Goal: Task Accomplishment & Management: Complete application form

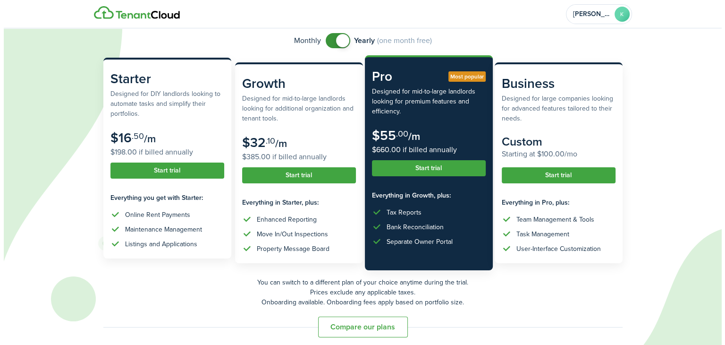
scroll to position [79, 0]
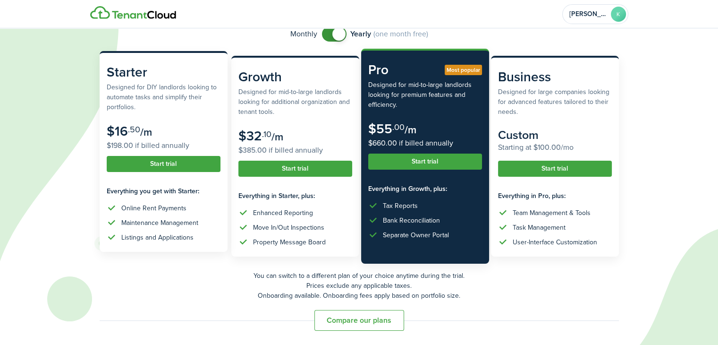
click at [126, 161] on button "Start trial" at bounding box center [164, 164] width 114 height 16
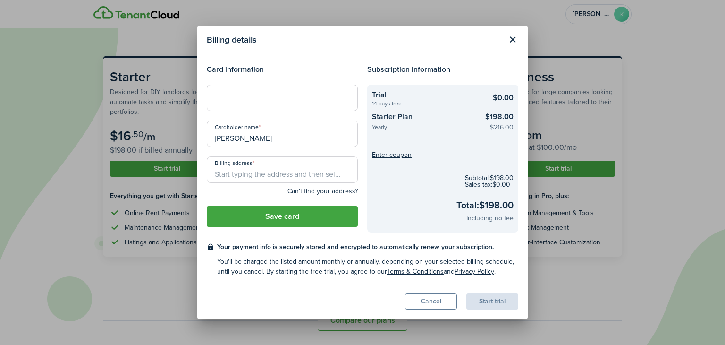
scroll to position [0, 0]
click at [157, 113] on div "Billing details Card information Cardholder name [PERSON_NAME] Billing address …" at bounding box center [362, 172] width 725 height 345
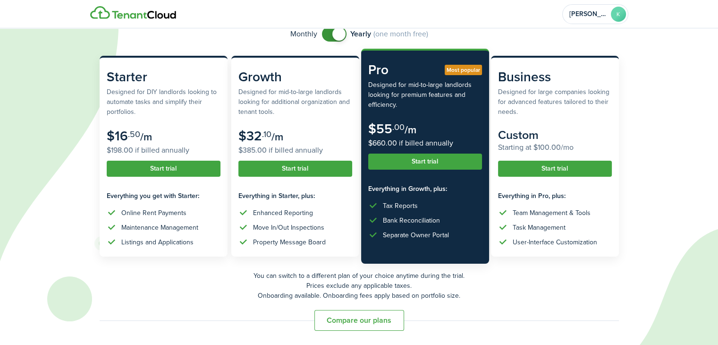
checkbox input "false"
click at [329, 33] on span at bounding box center [333, 33] width 9 height 15
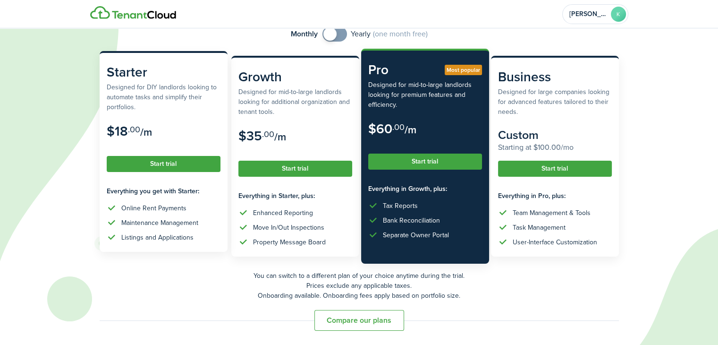
click at [180, 162] on button "Start trial" at bounding box center [164, 164] width 114 height 16
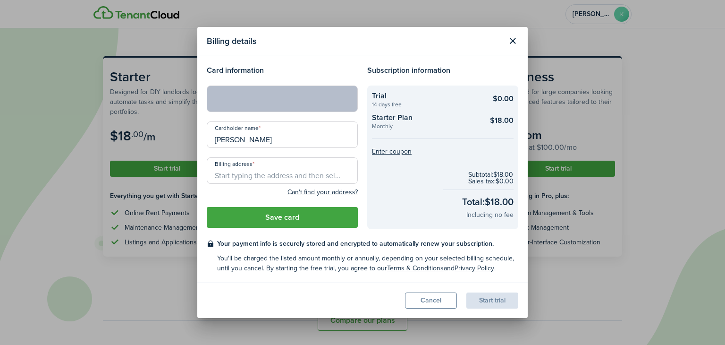
click at [225, 140] on input "[PERSON_NAME]" at bounding box center [282, 134] width 151 height 26
click at [217, 142] on input "[PERSON_NAME] may" at bounding box center [282, 134] width 151 height 26
type input "[PERSON_NAME] May"
click at [216, 178] on input "Billing address" at bounding box center [282, 170] width 151 height 26
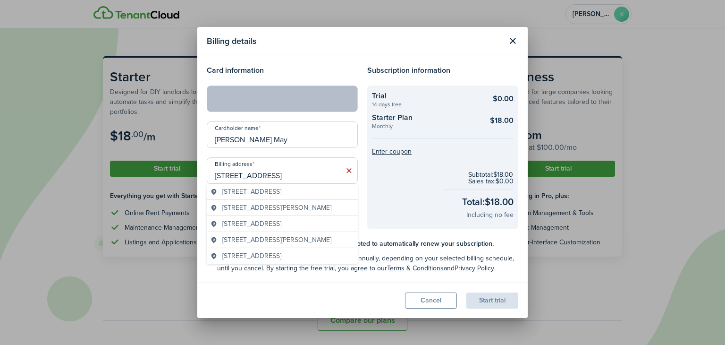
click at [364, 136] on div "Subscription information Trial 14 days free $0.00 Starter Plan Monthly $18.00 E…" at bounding box center [442, 147] width 160 height 164
click at [279, 176] on input "[STREET_ADDRESS]" at bounding box center [282, 170] width 151 height 26
click at [281, 190] on span "[STREET_ADDRESS]" at bounding box center [251, 191] width 59 height 10
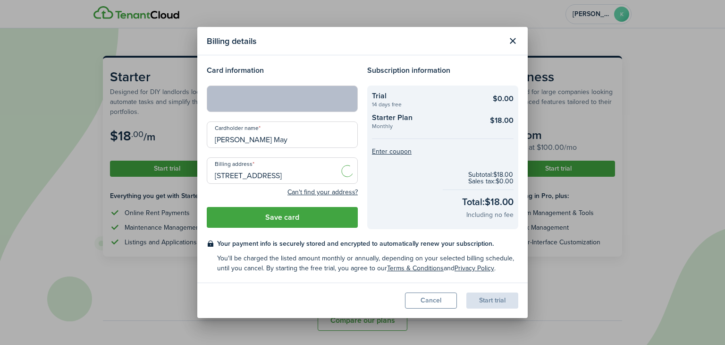
type input "[STREET_ADDRESS]"
click at [279, 216] on button "Save card" at bounding box center [282, 217] width 151 height 21
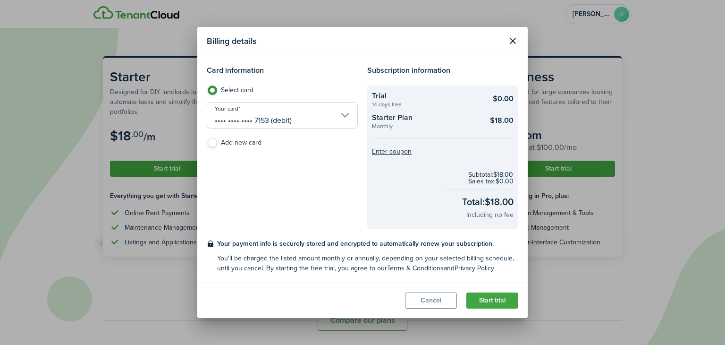
click at [493, 297] on button "Start trial" at bounding box center [492, 300] width 52 height 16
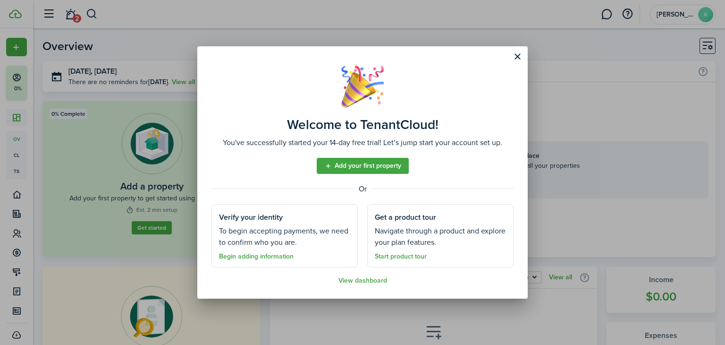
click at [392, 162] on link "Add your first property" at bounding box center [363, 166] width 92 height 16
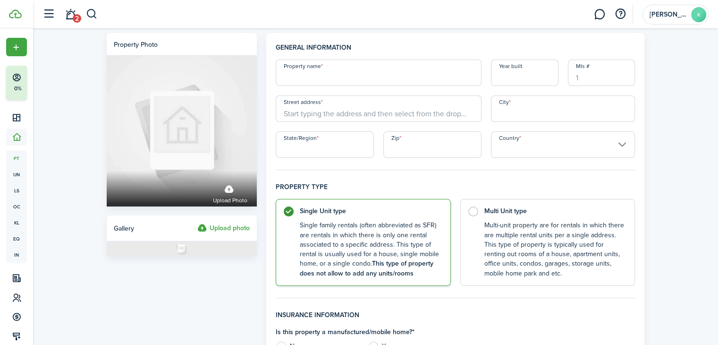
click at [307, 75] on input "Property name" at bounding box center [379, 72] width 206 height 26
click at [471, 208] on label "Multi Unit type Multi-unit property are for rentals in which there are multiple…" at bounding box center [547, 239] width 175 height 87
radio input "false"
radio input "true"
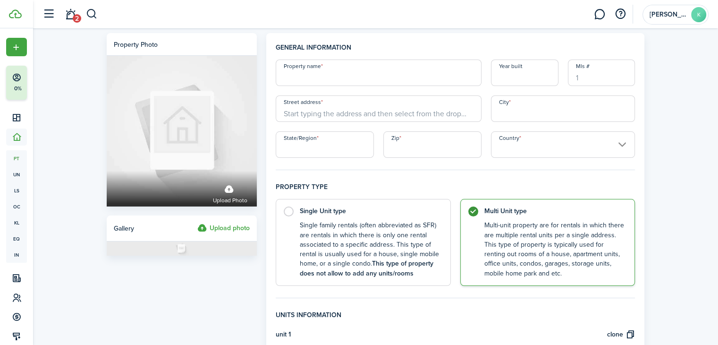
click at [295, 75] on input "Property name" at bounding box center [379, 72] width 206 height 26
type input "Tampa Therapy and Rehabilitation Inc"
click at [500, 79] on input "Year built" at bounding box center [524, 72] width 67 height 26
type input "1"
type input "2017"
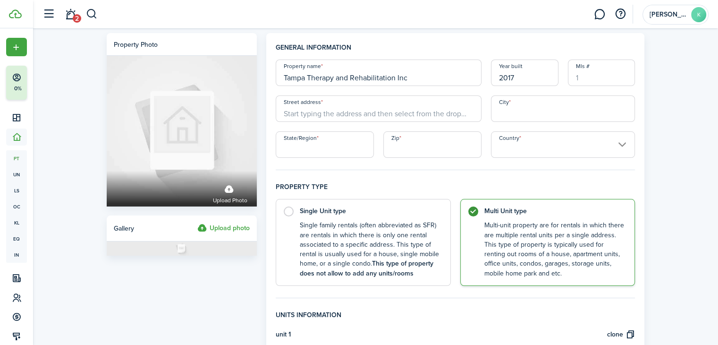
click at [299, 115] on input "Street address" at bounding box center [379, 108] width 206 height 26
type input "[STREET_ADDRESS]"
type input "[GEOGRAPHIC_DATA]"
type input "FL"
type input "33602"
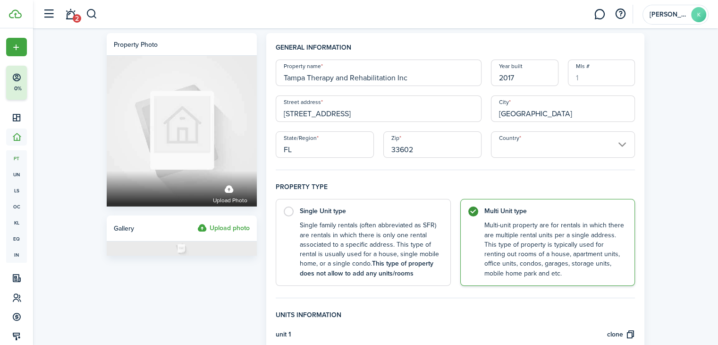
type input "[GEOGRAPHIC_DATA]"
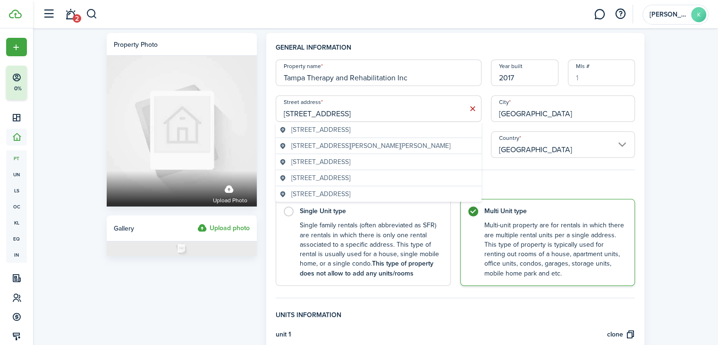
click at [358, 112] on input "[STREET_ADDRESS]" at bounding box center [379, 108] width 206 height 26
click at [350, 128] on span "[STREET_ADDRESS]" at bounding box center [320, 130] width 59 height 10
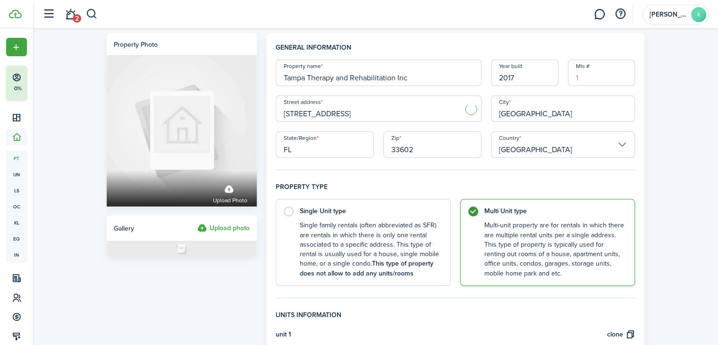
type input "[STREET_ADDRESS]"
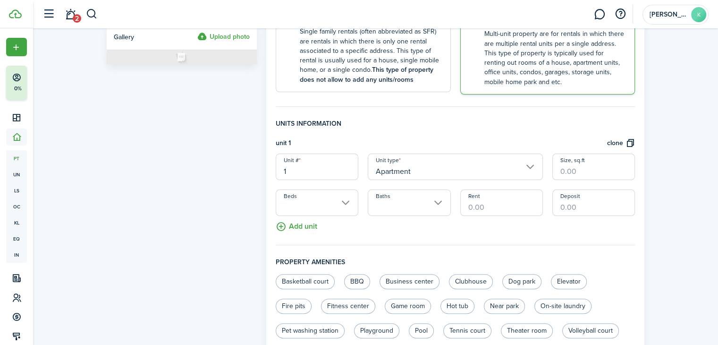
scroll to position [236, 0]
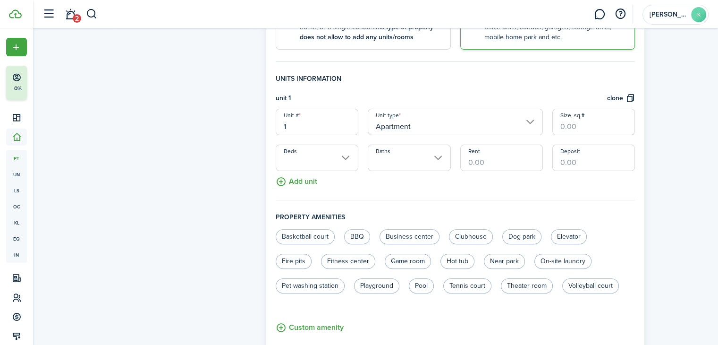
click at [527, 115] on input "Apartment" at bounding box center [455, 122] width 175 height 26
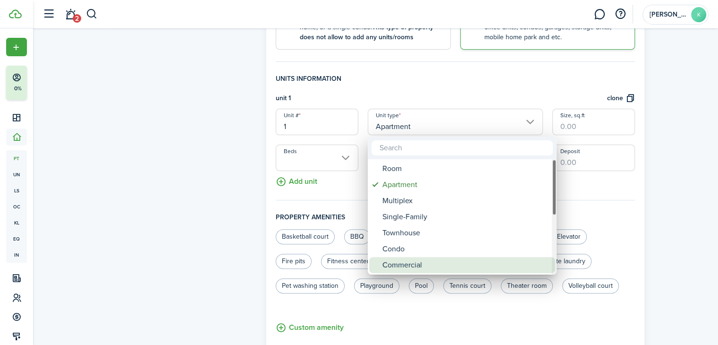
click at [416, 261] on div "Commercial" at bounding box center [465, 265] width 167 height 16
type input "Commercial"
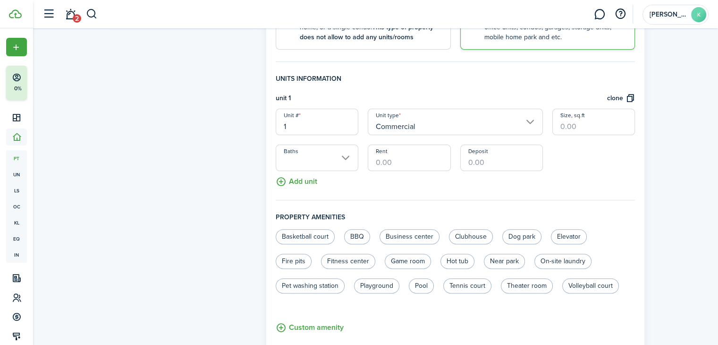
click at [561, 121] on input "Size, sq.ft" at bounding box center [593, 122] width 83 height 26
click at [375, 161] on input "Rent" at bounding box center [409, 157] width 83 height 26
type input "$1,000.00"
click at [293, 178] on button "Add unit" at bounding box center [297, 179] width 42 height 17
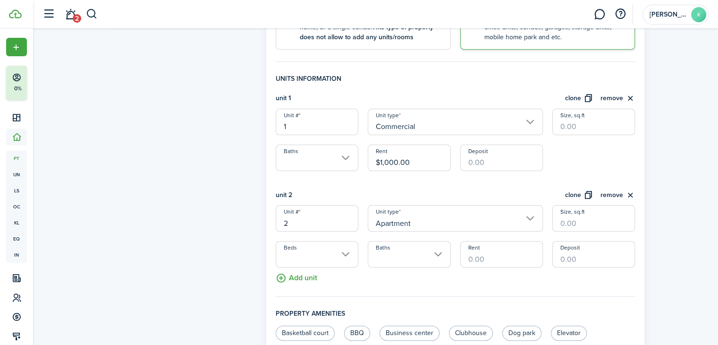
click at [530, 212] on input "Apartment" at bounding box center [455, 218] width 175 height 26
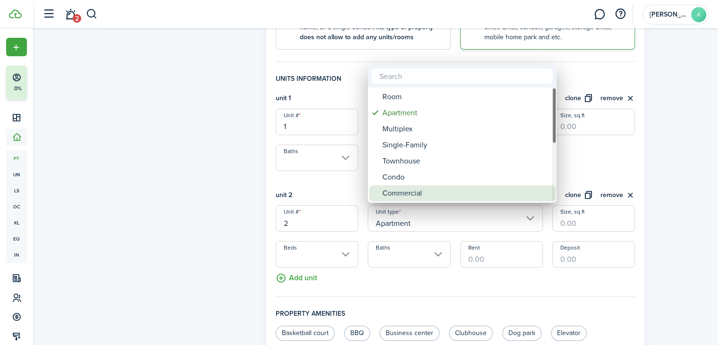
click at [479, 195] on div "Commercial" at bounding box center [465, 193] width 167 height 16
type input "Commercial"
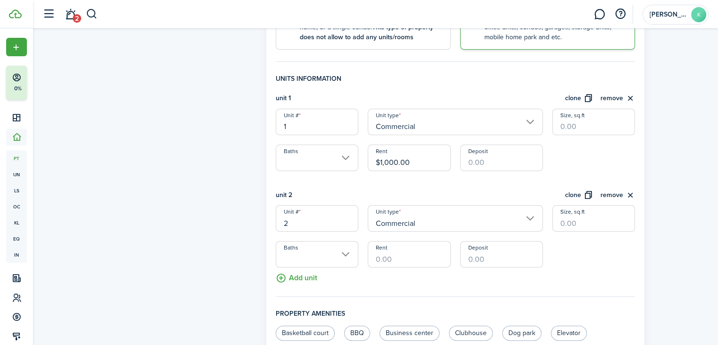
click at [376, 258] on input "Rent" at bounding box center [409, 254] width 83 height 26
type input "$750.00"
click at [281, 277] on button "Add unit" at bounding box center [297, 275] width 42 height 17
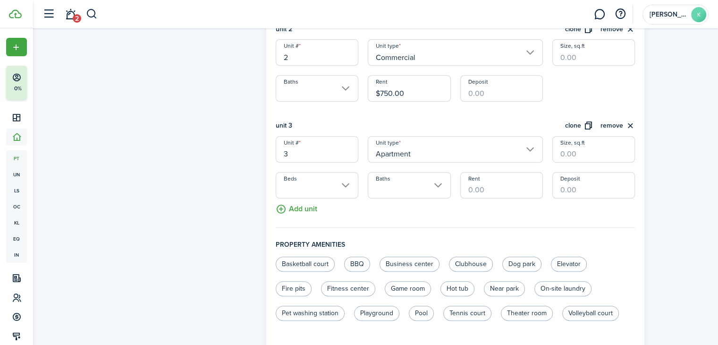
scroll to position [425, 0]
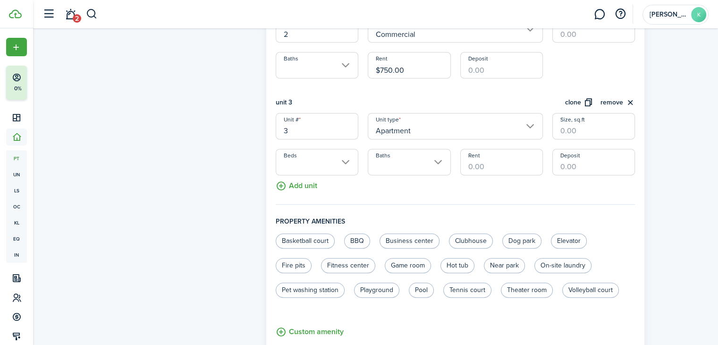
click at [528, 121] on input "Apartment" at bounding box center [455, 126] width 175 height 26
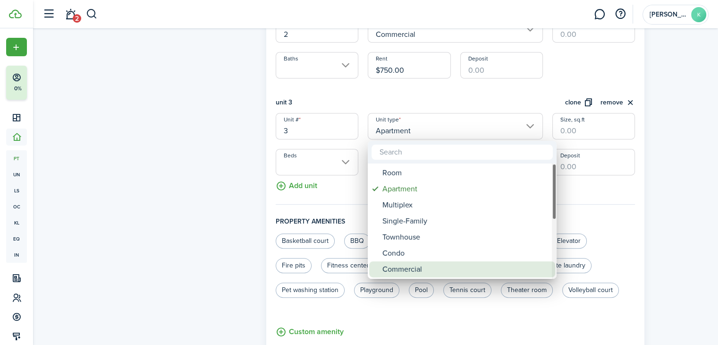
click at [470, 267] on div "Commercial" at bounding box center [465, 269] width 167 height 16
type input "Commercial"
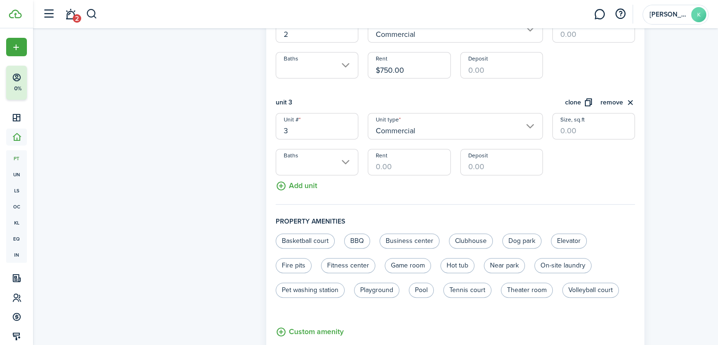
click at [375, 167] on input "Rent" at bounding box center [409, 162] width 83 height 26
type input "$375.00"
click at [281, 182] on button "Add unit" at bounding box center [297, 183] width 42 height 17
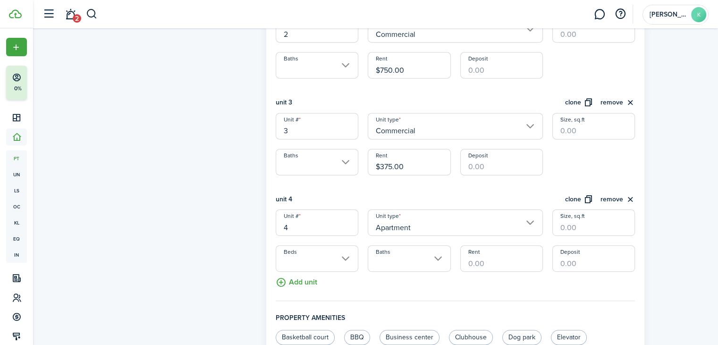
click at [528, 219] on input "Apartment" at bounding box center [455, 222] width 175 height 26
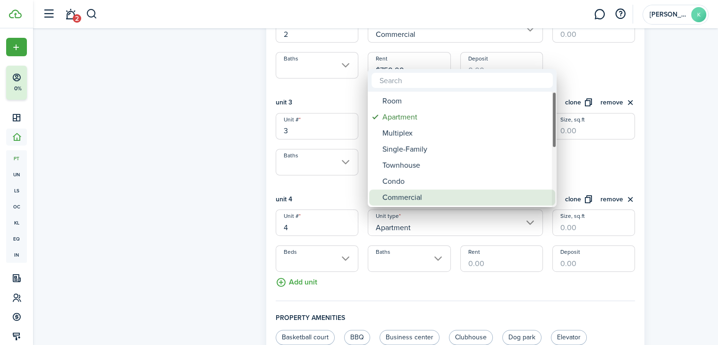
click at [507, 200] on div "Commercial" at bounding box center [465, 197] width 167 height 16
type input "Commercial"
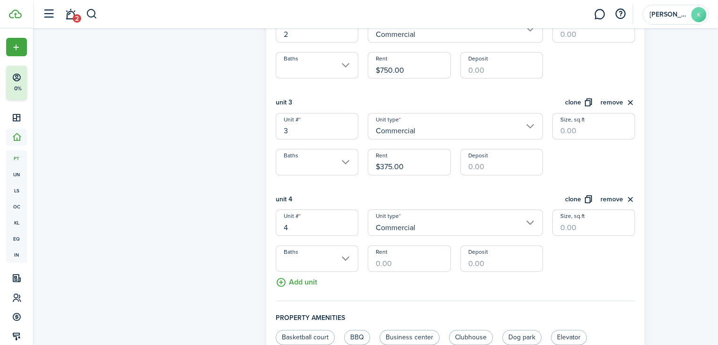
click at [375, 264] on input "Rent" at bounding box center [409, 258] width 83 height 26
type input "$375.00"
click at [280, 279] on button "Add unit" at bounding box center [297, 279] width 42 height 17
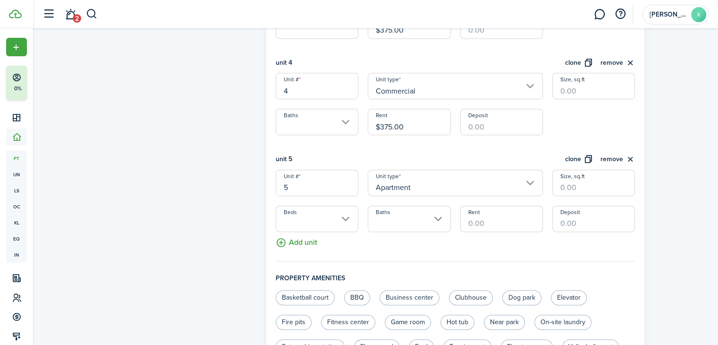
scroll to position [566, 0]
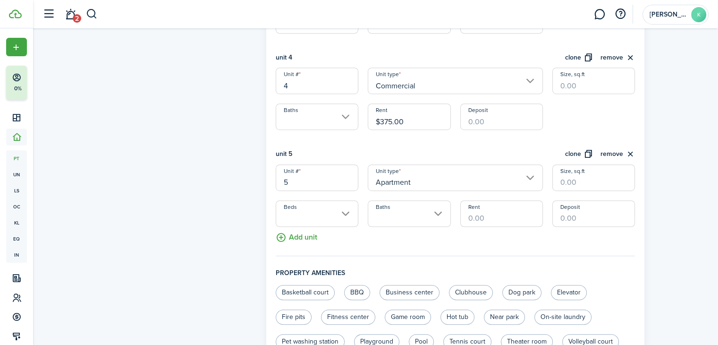
click at [526, 172] on input "Apartment" at bounding box center [455, 177] width 175 height 26
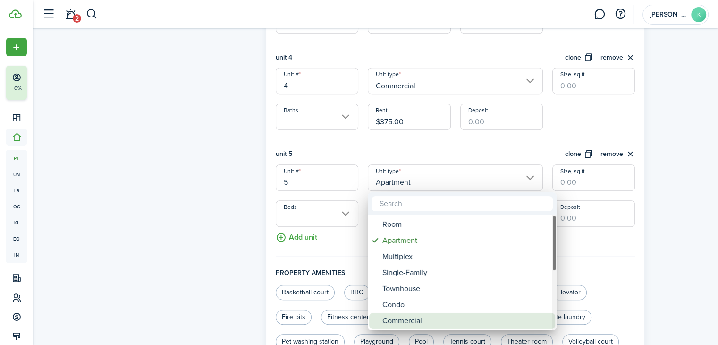
click at [464, 317] on div "Commercial" at bounding box center [465, 320] width 167 height 16
type input "Commercial"
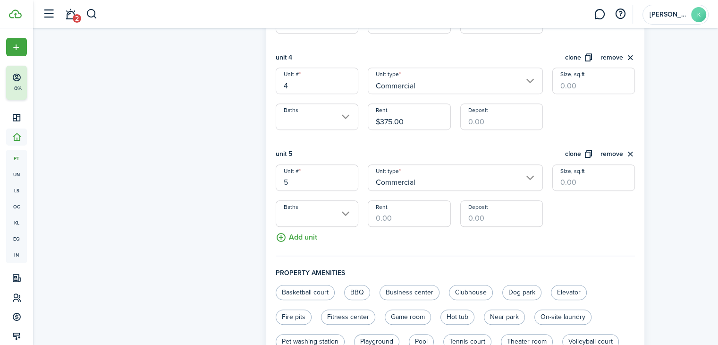
click at [376, 217] on input "Rent" at bounding box center [409, 213] width 83 height 26
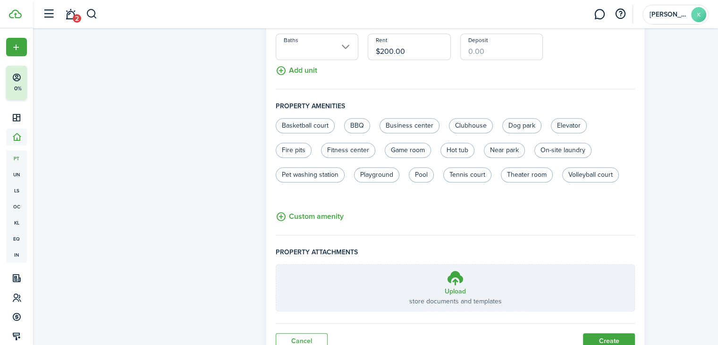
scroll to position [755, 0]
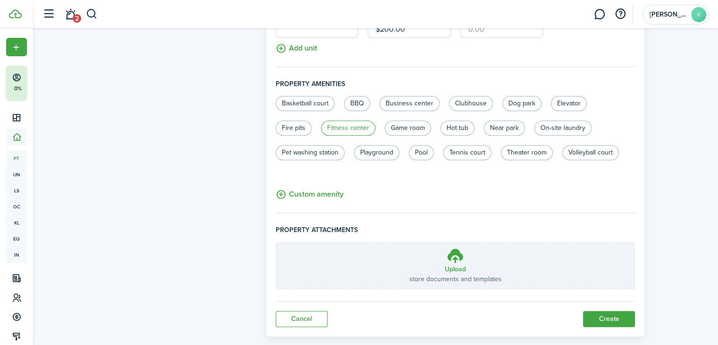
type input "$200.00"
click at [351, 121] on label "Fitness center" at bounding box center [348, 127] width 54 height 15
radio input "true"
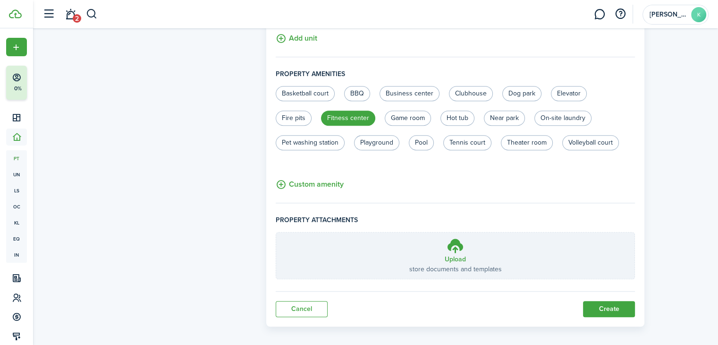
scroll to position [771, 0]
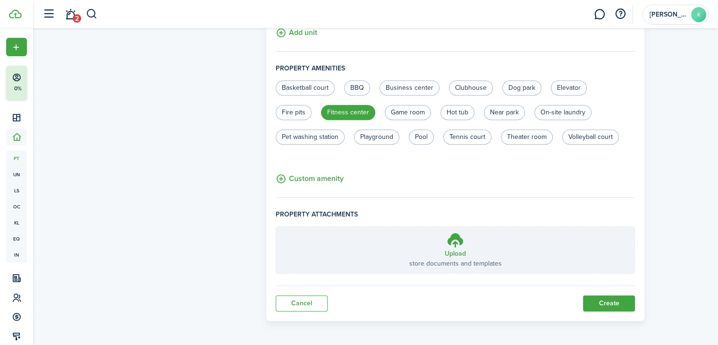
click at [604, 298] on button "Create" at bounding box center [609, 303] width 52 height 16
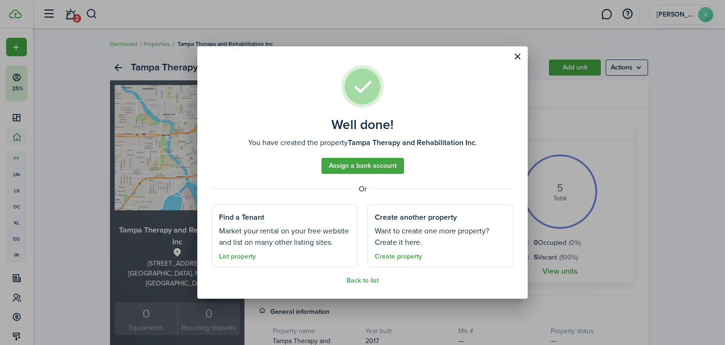
click at [375, 162] on link "Assign a bank account" at bounding box center [362, 166] width 83 height 16
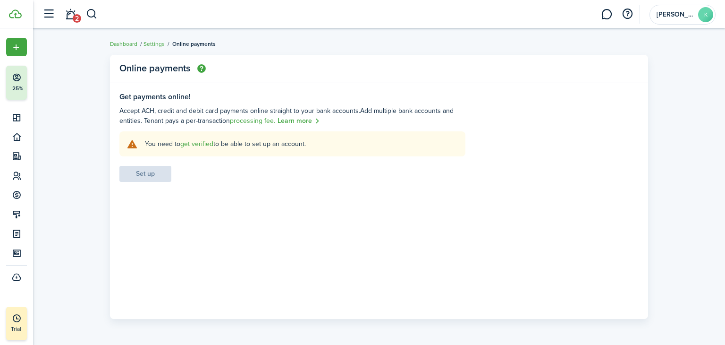
click at [203, 142] on link "get verified" at bounding box center [196, 144] width 33 height 10
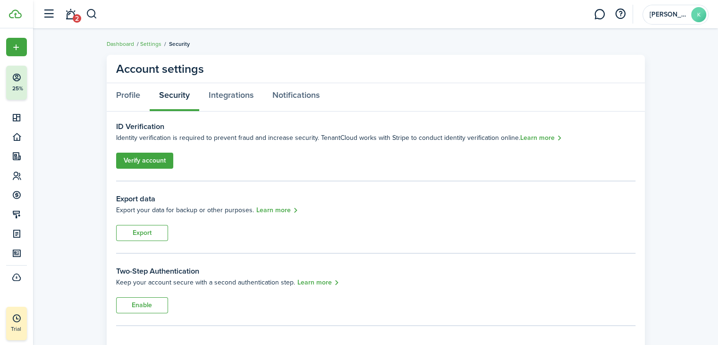
click at [145, 160] on link "Verify account" at bounding box center [144, 160] width 57 height 16
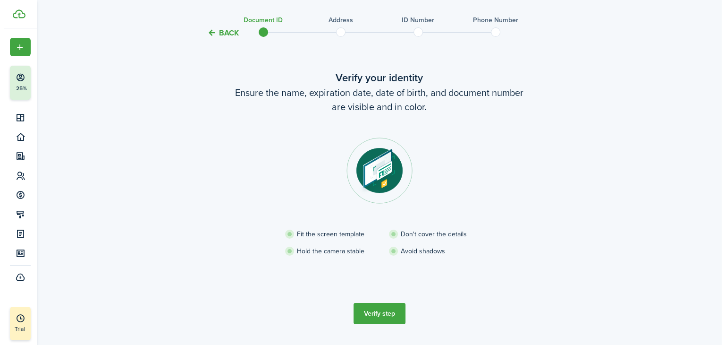
scroll to position [47, 0]
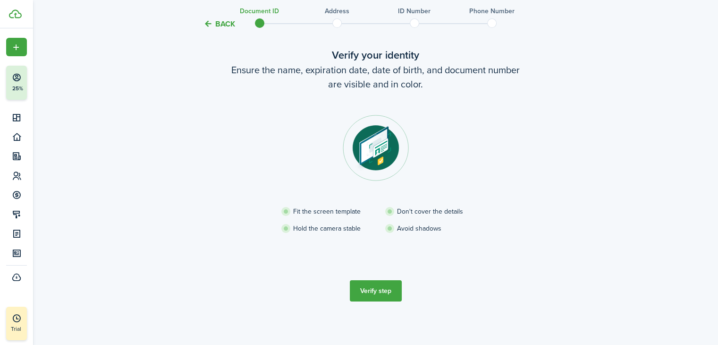
click at [210, 23] on button "Back" at bounding box center [219, 24] width 32 height 10
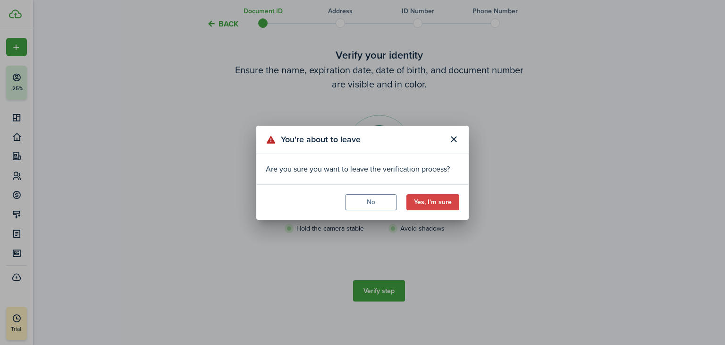
click at [374, 196] on button "No" at bounding box center [371, 202] width 52 height 16
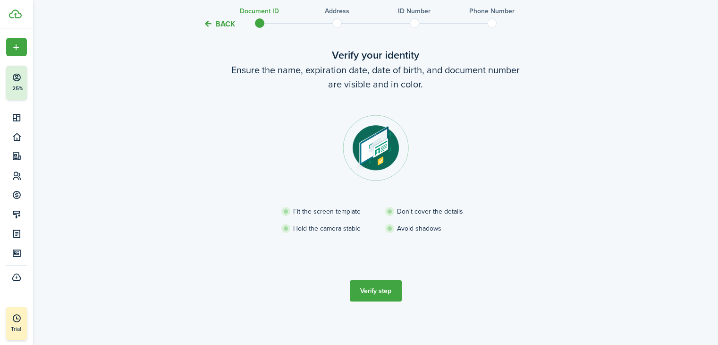
click at [379, 289] on button "Verify step" at bounding box center [376, 290] width 52 height 21
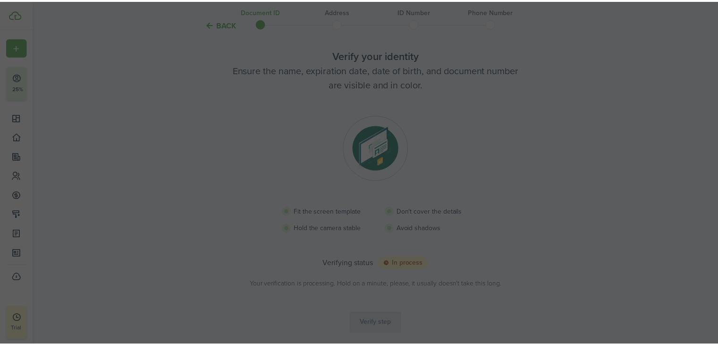
scroll to position [43, 0]
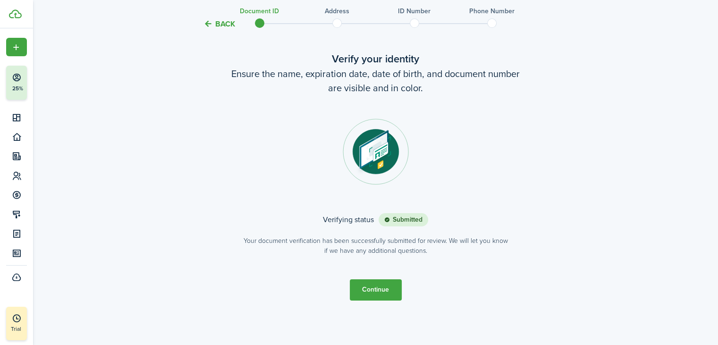
click at [360, 287] on button "Continue" at bounding box center [376, 289] width 52 height 21
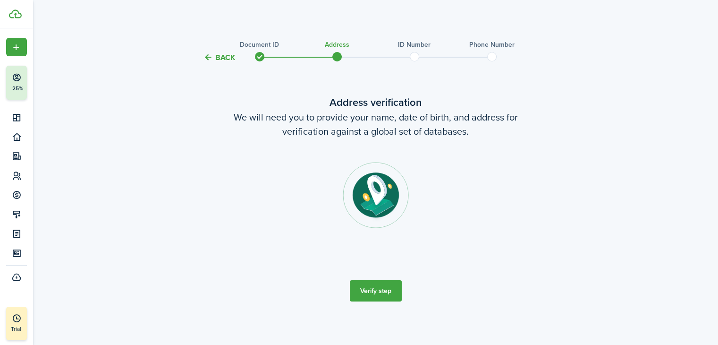
click at [362, 293] on button "Verify step" at bounding box center [376, 290] width 52 height 21
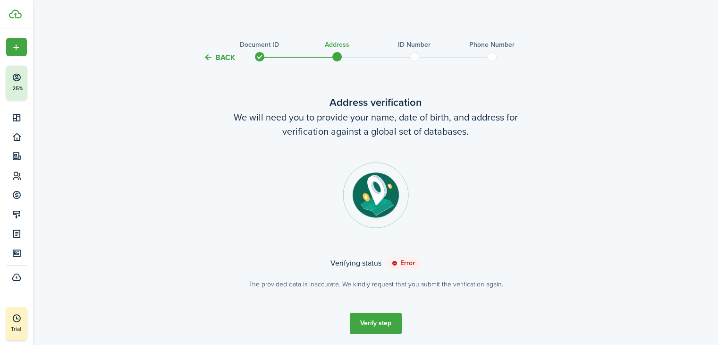
click at [364, 319] on button "Verify step" at bounding box center [376, 322] width 52 height 21
click at [373, 329] on button "Continue" at bounding box center [376, 332] width 52 height 21
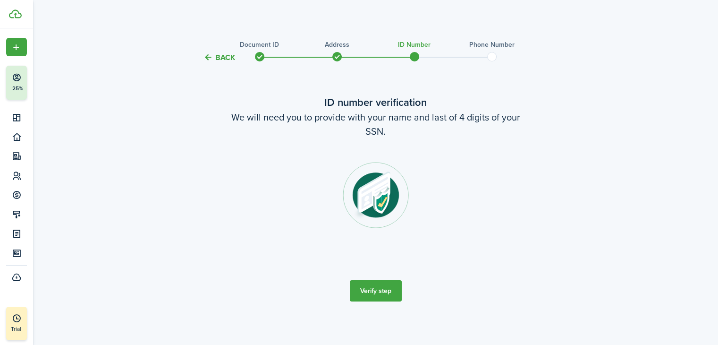
click at [378, 290] on button "Verify step" at bounding box center [376, 290] width 52 height 21
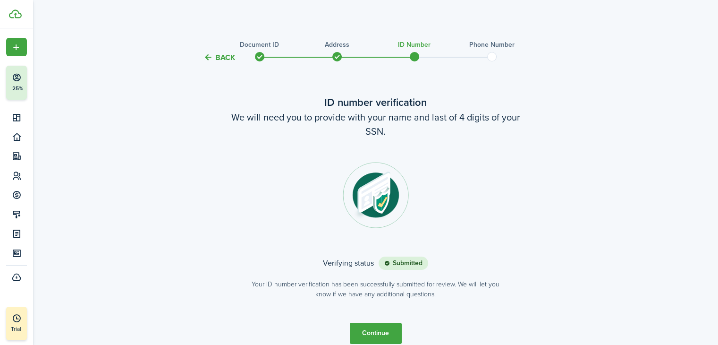
click at [376, 329] on button "Continue" at bounding box center [376, 332] width 52 height 21
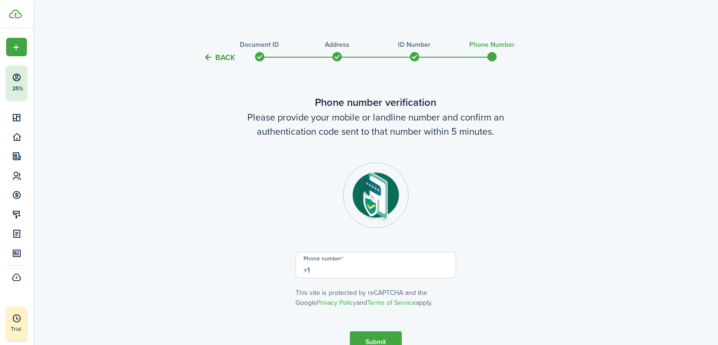
click at [310, 273] on input "+1" at bounding box center [375, 265] width 160 height 26
type input "[PHONE_NUMBER]"
click at [376, 335] on button "Submit" at bounding box center [376, 341] width 52 height 21
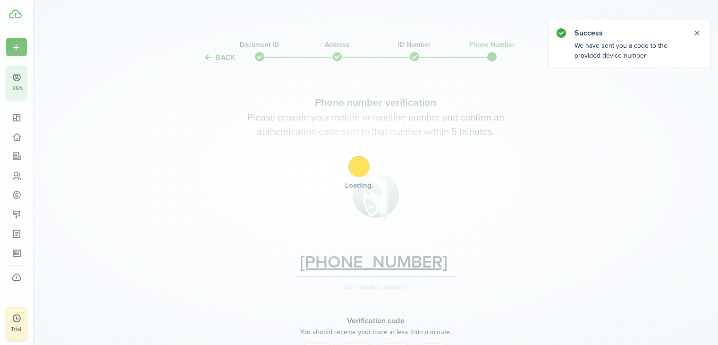
scroll to position [132, 0]
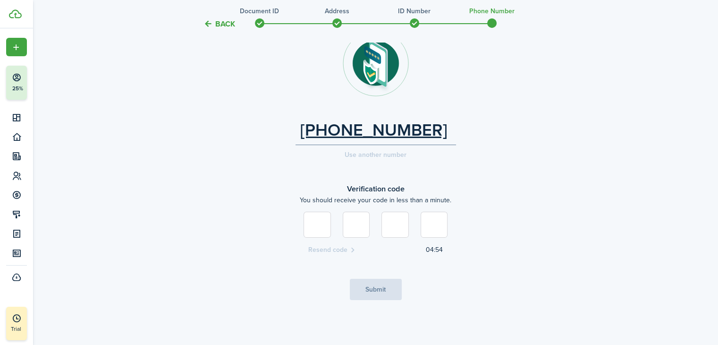
type input "2"
type input "7"
type input "0"
click at [387, 289] on button "Submit" at bounding box center [376, 288] width 52 height 21
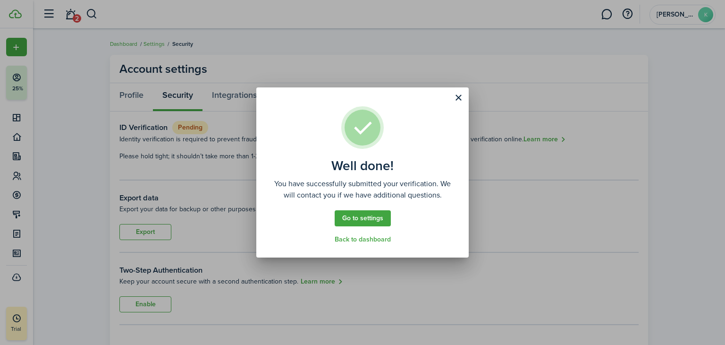
click at [362, 214] on link "Go to settings" at bounding box center [363, 218] width 56 height 16
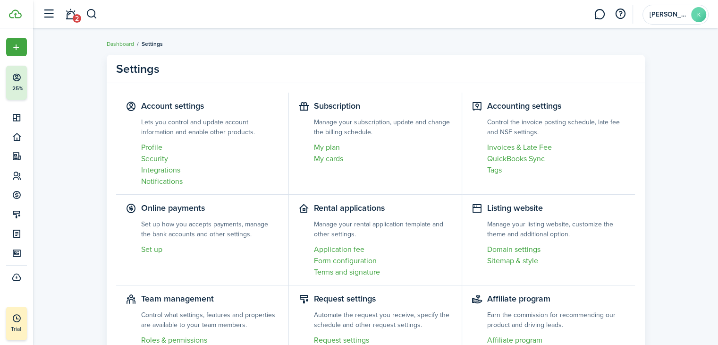
click at [157, 249] on link "Set up" at bounding box center [210, 249] width 138 height 11
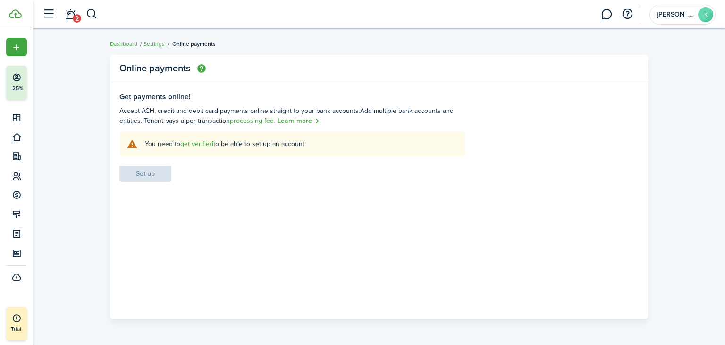
click at [200, 141] on link "get verified" at bounding box center [196, 144] width 33 height 10
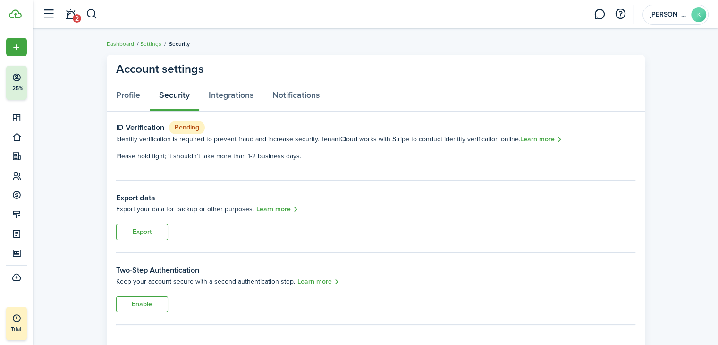
click at [81, 166] on account-settings-layout "Account settings Profile Security Integrations Notifications ID Verification Pe…" at bounding box center [375, 278] width 685 height 456
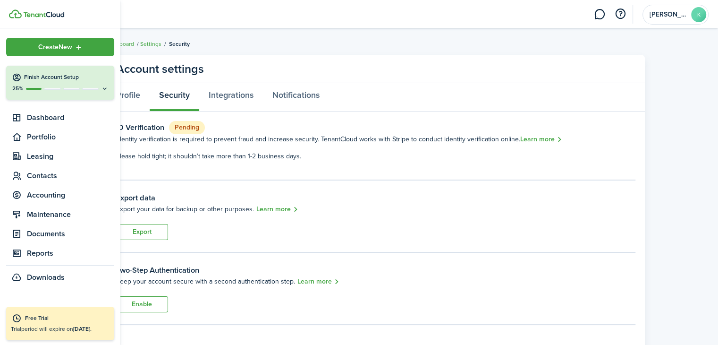
click at [40, 81] on h4 "Finish Account Setup" at bounding box center [66, 77] width 84 height 8
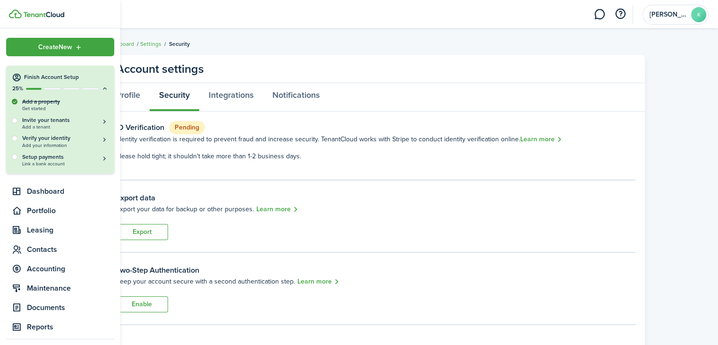
click at [12, 121] on div at bounding box center [15, 121] width 6 height 6
click at [98, 118] on button "Invite your tenants Add a tenant" at bounding box center [65, 123] width 86 height 14
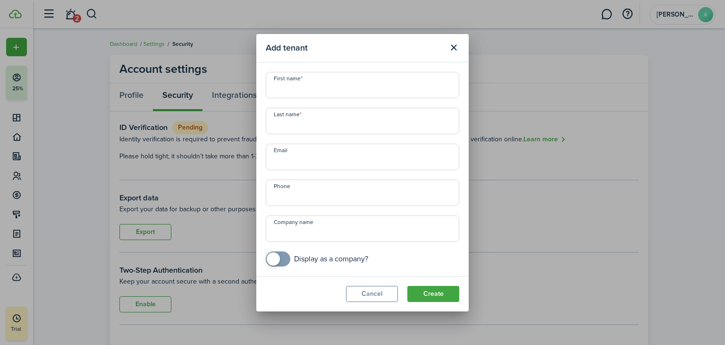
click at [282, 86] on input "First name" at bounding box center [362, 85] width 193 height 26
drag, startPoint x: 273, startPoint y: 90, endPoint x: 347, endPoint y: 89, distance: 74.6
click at [354, 85] on input "Ryze Psychiatry PLLC" at bounding box center [362, 85] width 193 height 26
type input "Ryze Psychiatry PLLC"
click at [286, 228] on input "Company name" at bounding box center [362, 228] width 193 height 26
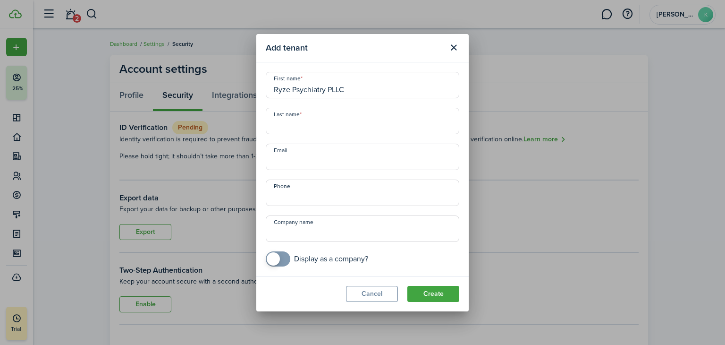
paste input "Ryze Psychiatry PLLC"
type input "Ryze Psychiatry PLLC"
drag, startPoint x: 274, startPoint y: 87, endPoint x: 359, endPoint y: 78, distance: 85.0
click at [359, 78] on input "Ryze Psychiatry PLLC" at bounding box center [362, 85] width 193 height 26
type input "[PERSON_NAME]"
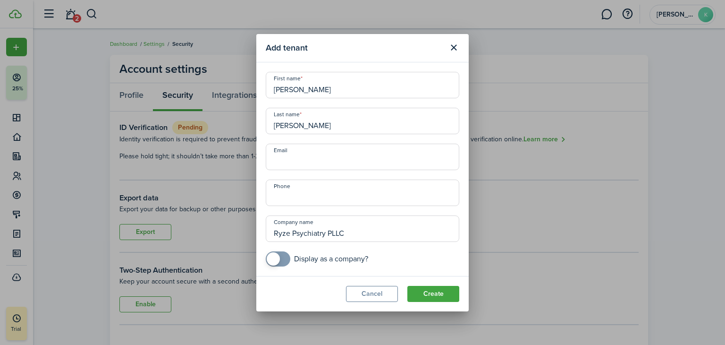
type input "[PERSON_NAME]"
click at [282, 154] on input "Email" at bounding box center [362, 156] width 193 height 26
type input "[EMAIL_ADDRESS][DOMAIN_NAME]"
click at [279, 189] on input "+1" at bounding box center [362, 192] width 193 height 26
type input "[PHONE_NUMBER]"
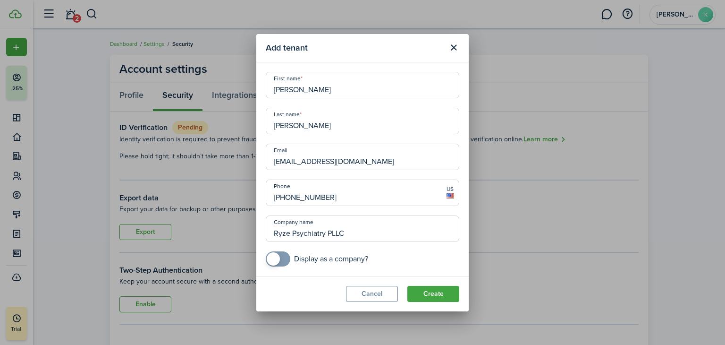
checkbox input "true"
click at [282, 256] on span at bounding box center [277, 258] width 9 height 15
click at [436, 292] on button "Create" at bounding box center [433, 294] width 52 height 16
